Goal: Navigation & Orientation: Find specific page/section

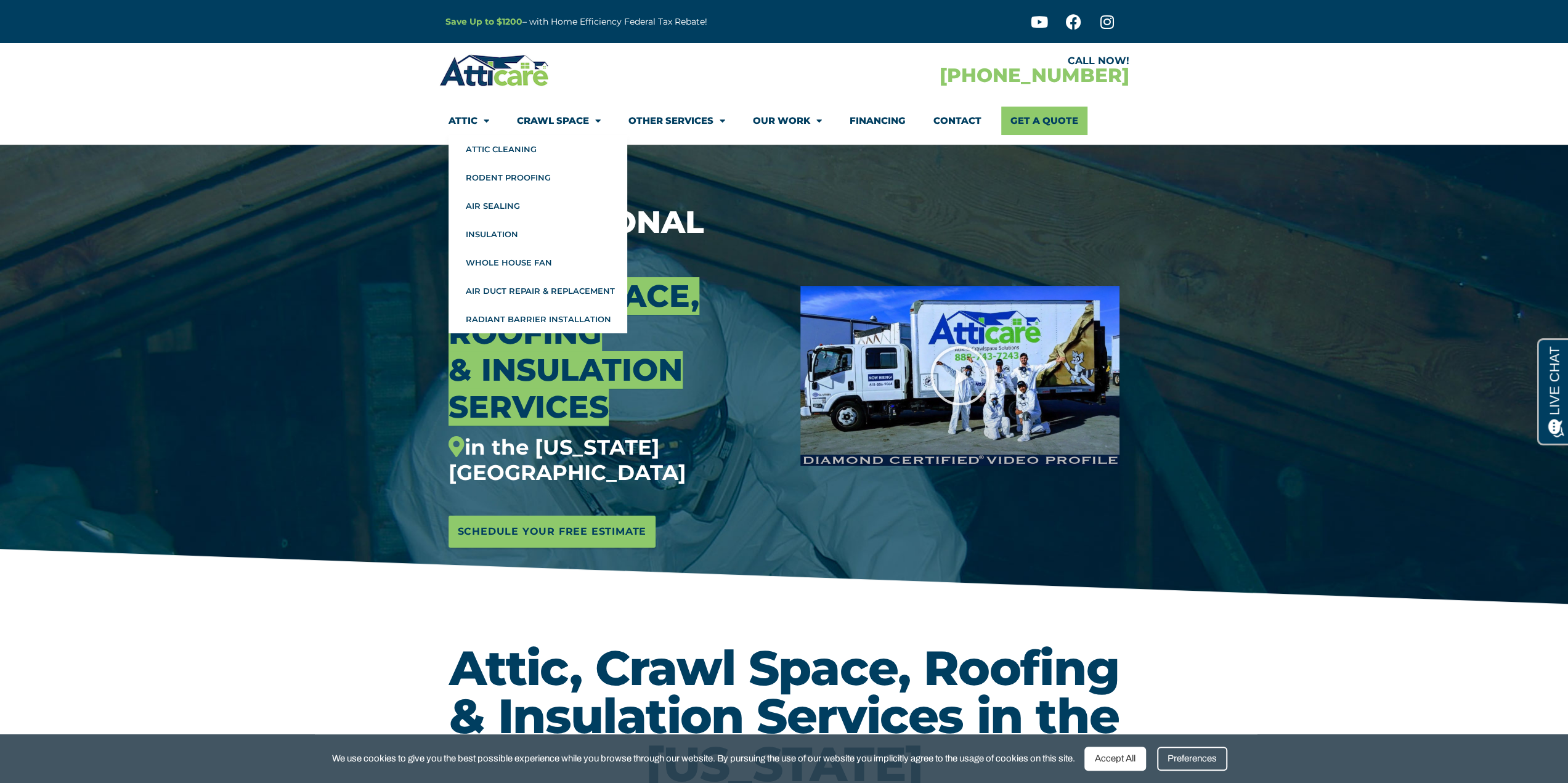
click at [475, 123] on link "Attic" at bounding box center [469, 121] width 40 height 29
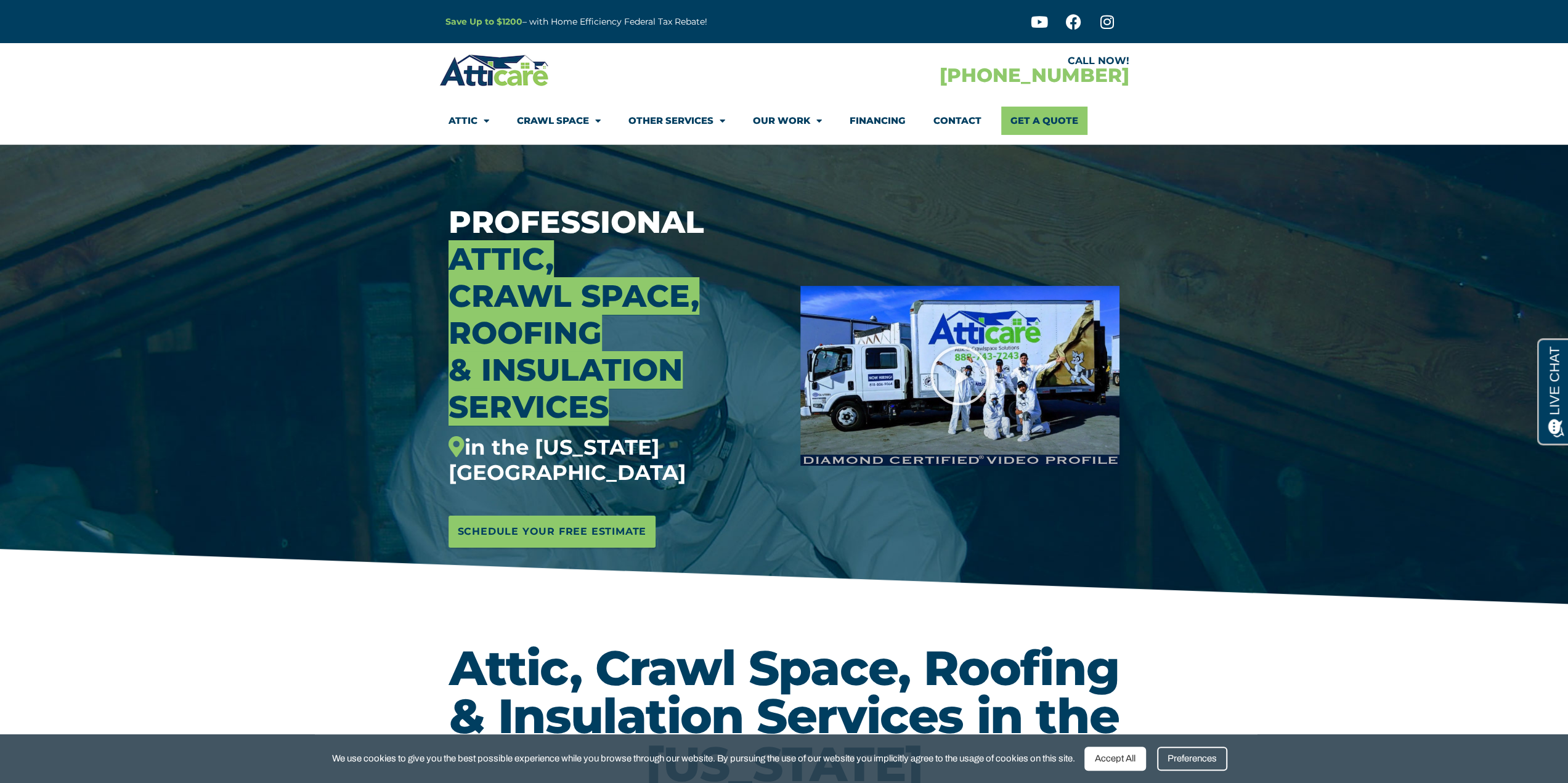
click at [475, 123] on link "Attic" at bounding box center [469, 121] width 40 height 29
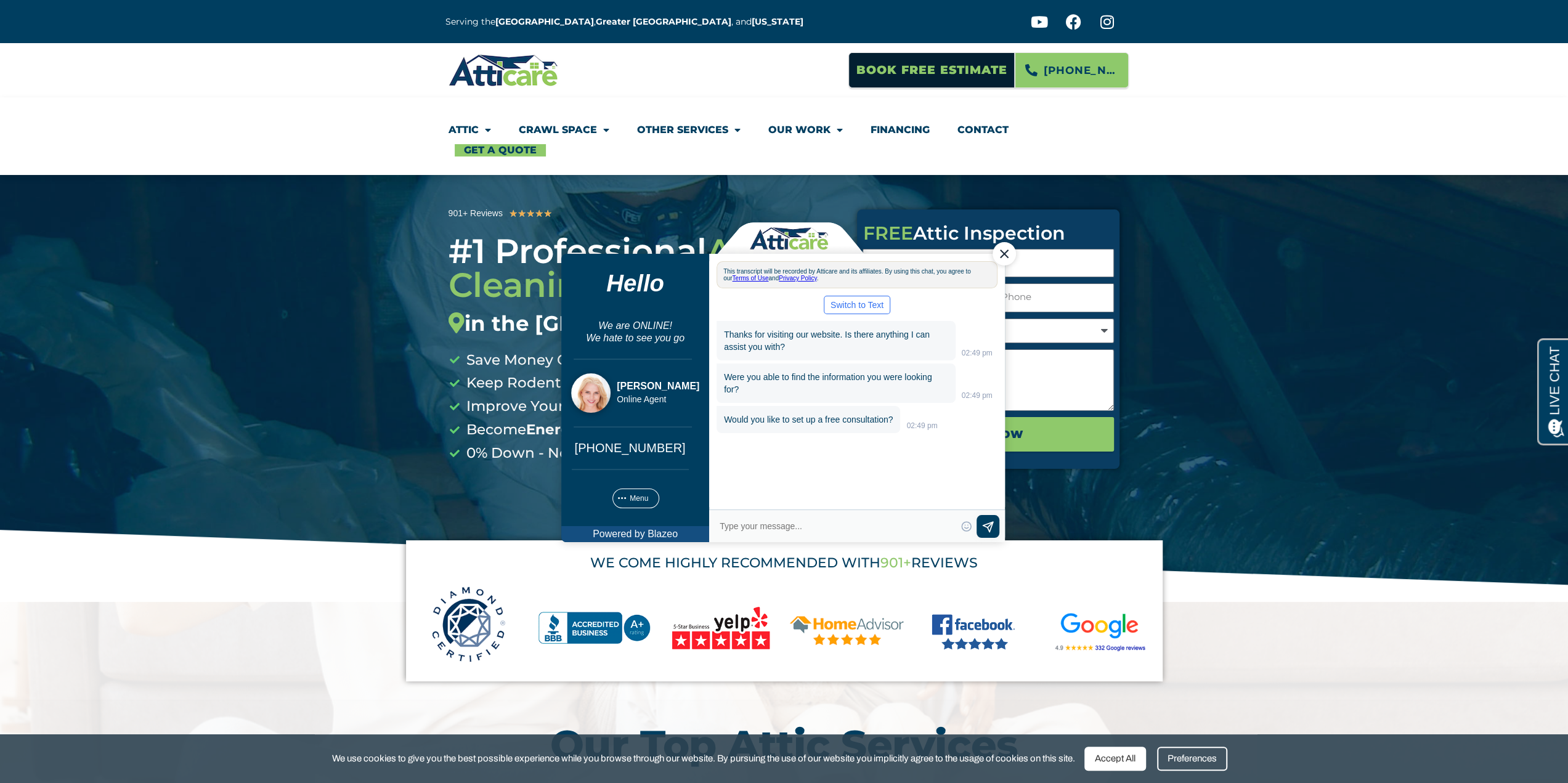
click at [1003, 255] on div "Close Chat" at bounding box center [1004, 254] width 23 height 23
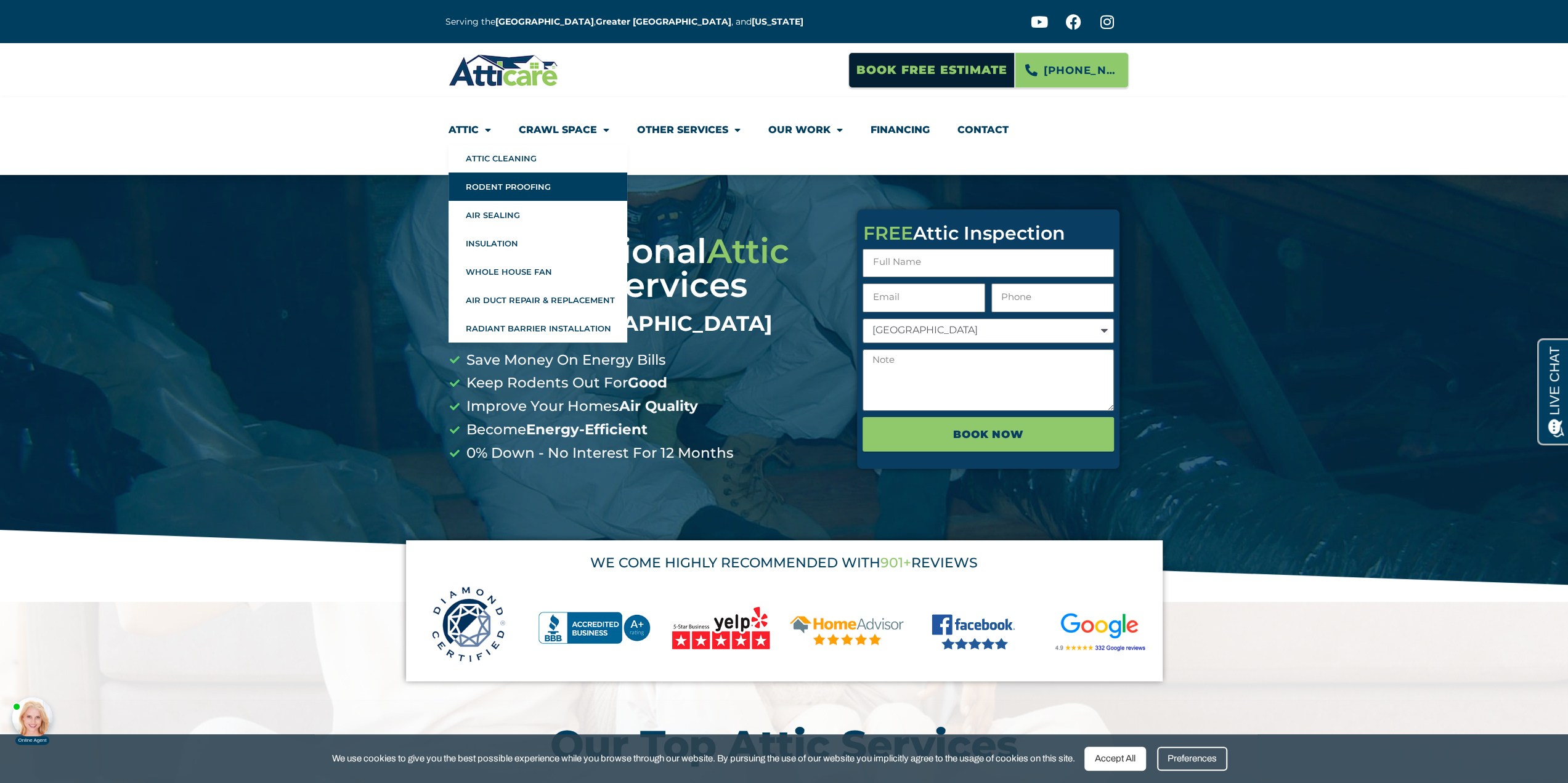
click at [489, 189] on link "Rodent Proofing" at bounding box center [538, 187] width 178 height 29
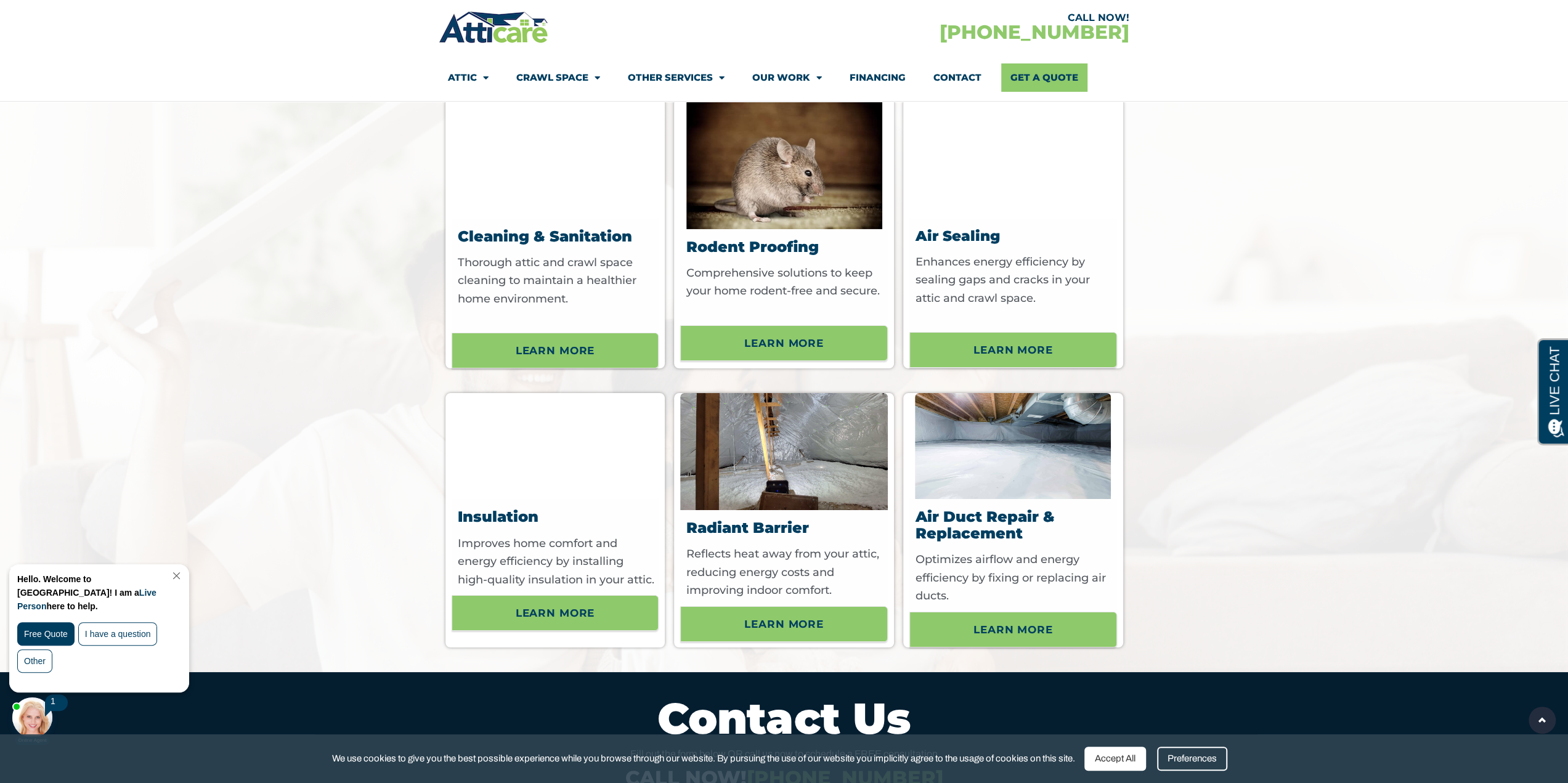
scroll to position [4558, 0]
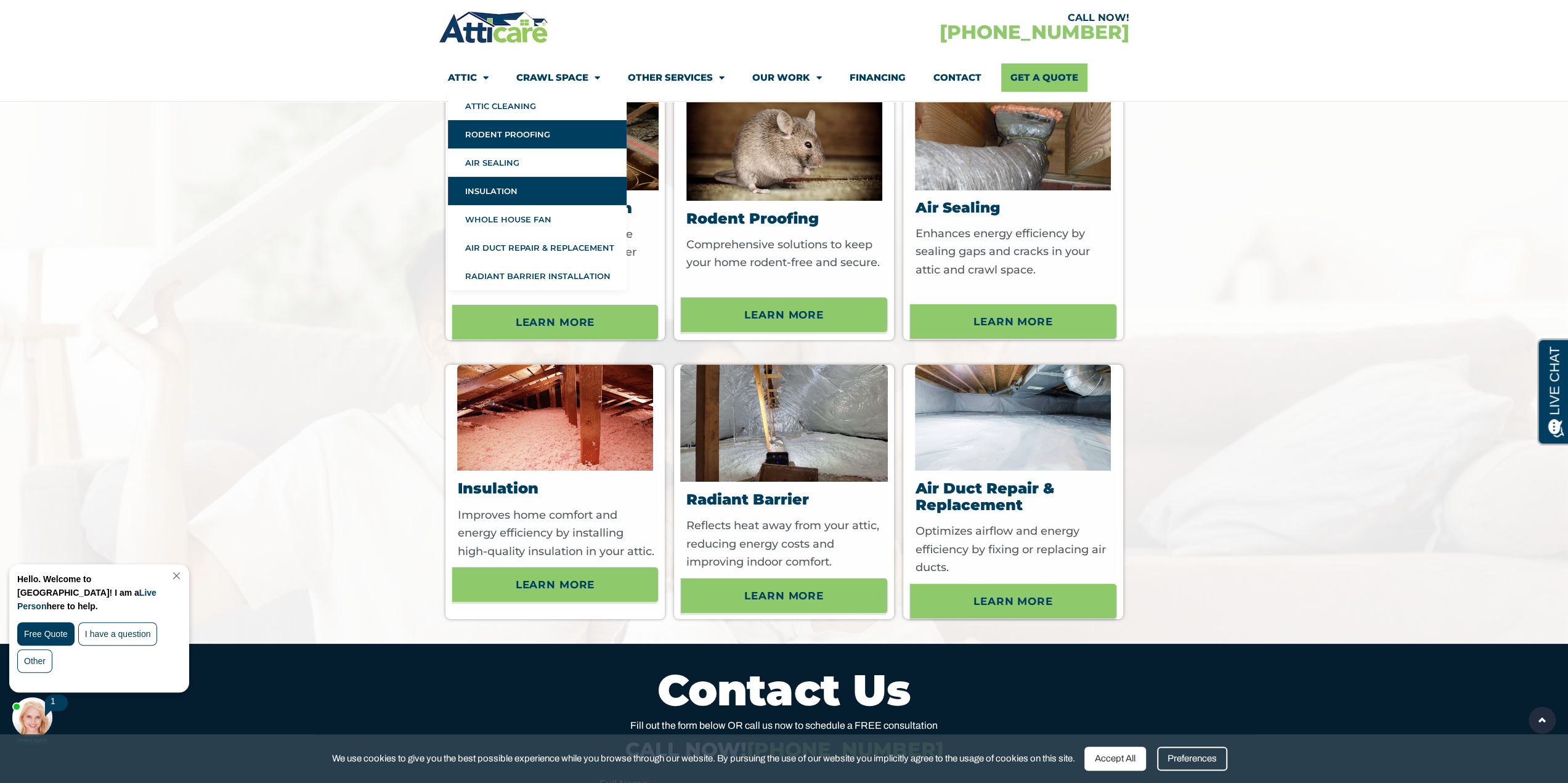
click at [508, 194] on link "Insulation" at bounding box center [537, 191] width 178 height 29
